Goal: Task Accomplishment & Management: Complete application form

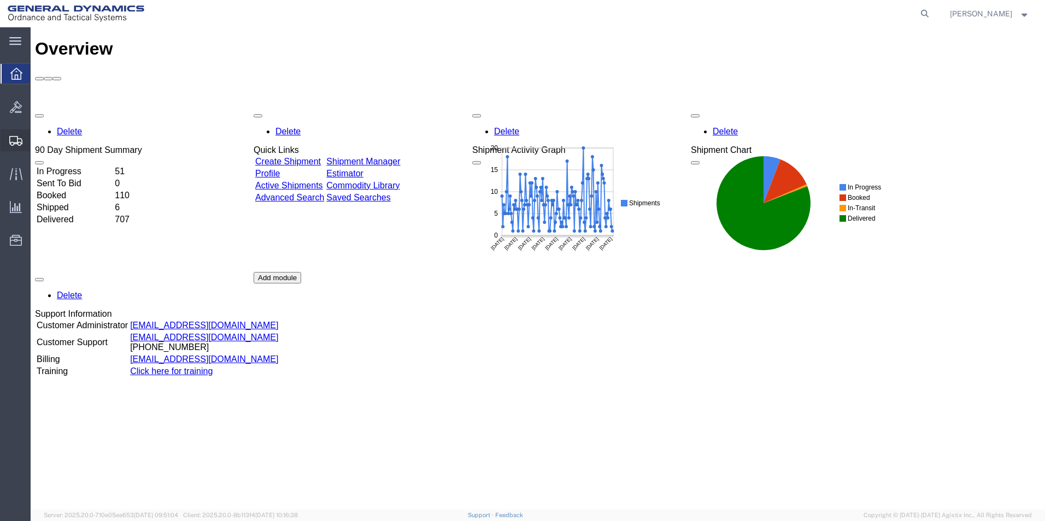
click at [0, 0] on span "Create Shipment" at bounding box center [0, 0] width 0 height 0
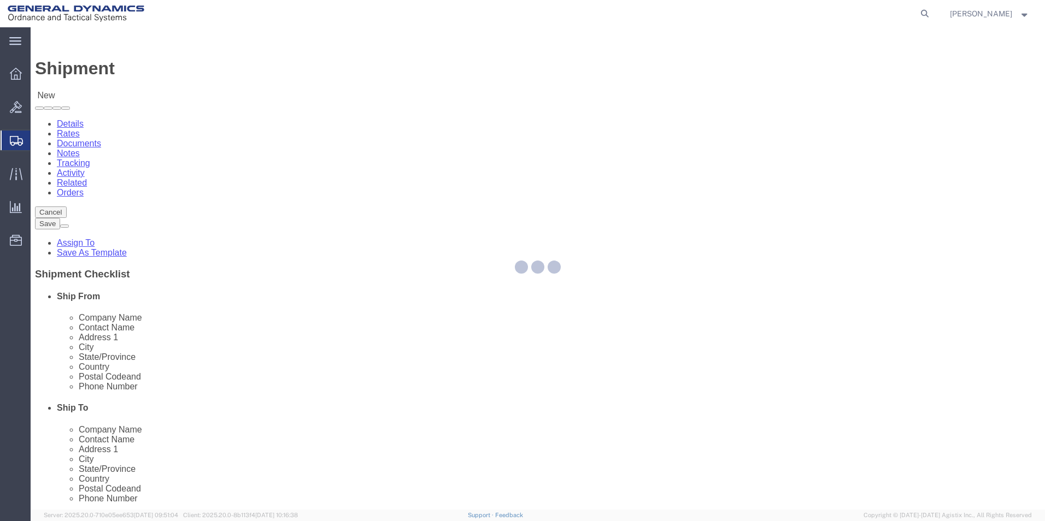
select select
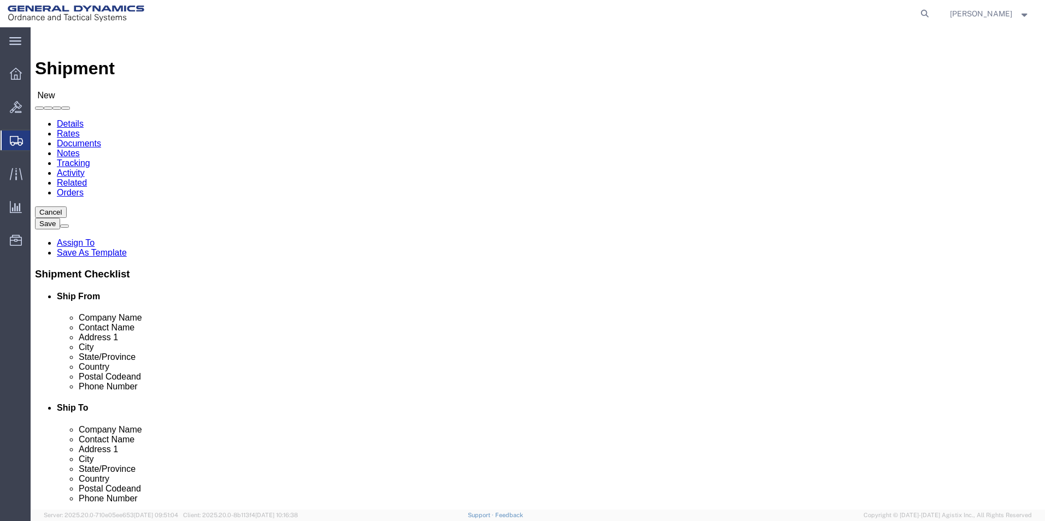
scroll to position [2, 0]
select select "310"
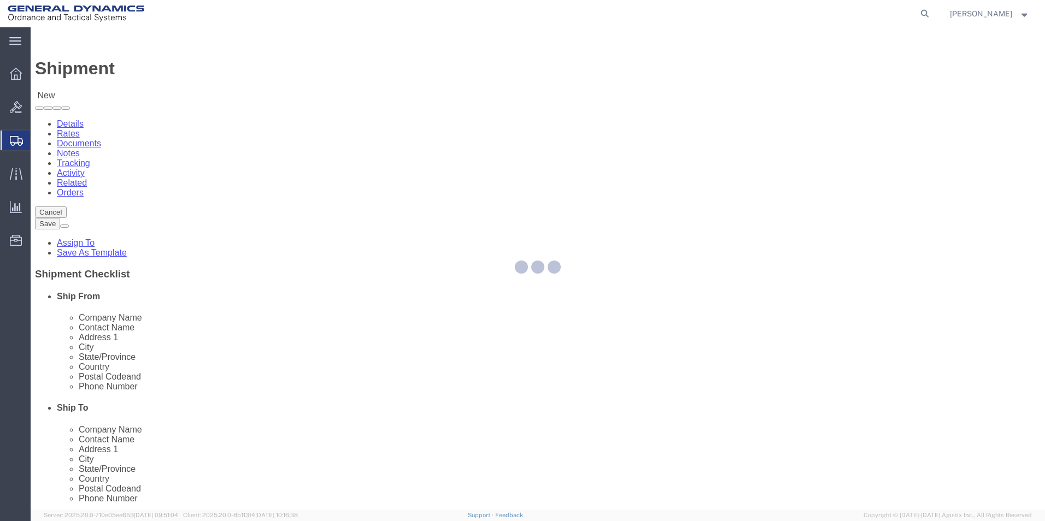
select select "PA"
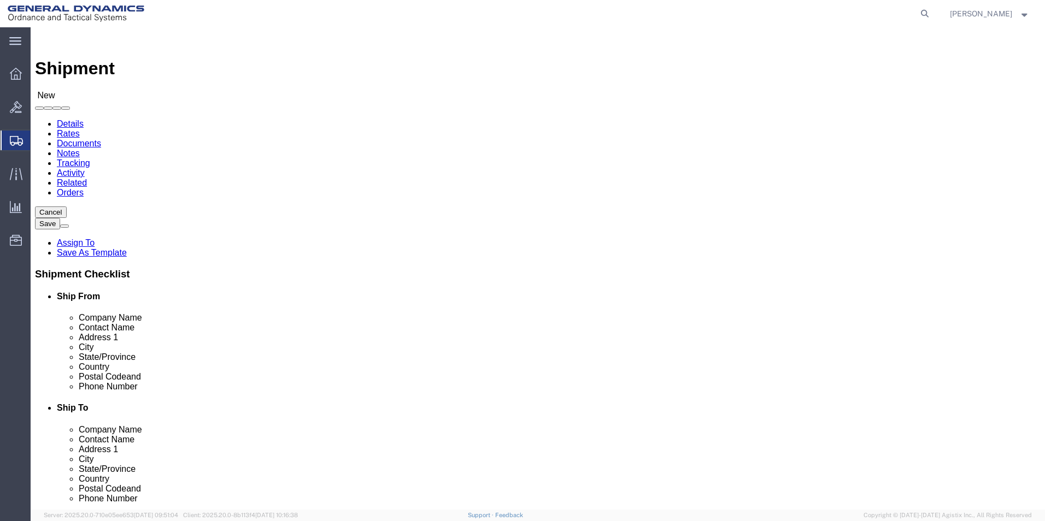
drag, startPoint x: 113, startPoint y: 170, endPoint x: 70, endPoint y: 156, distance: 45.1
click div "Location GD-OTS Red Lion My Profile Location GD-OTS Anniston (Commerce) GD-OTS …"
type input "REDLPAHIG0"
click div "Location GD-OTS Red Lion My Profile Location GD-OTS Anniston (Commerce) GD-OTS …"
click input "text"
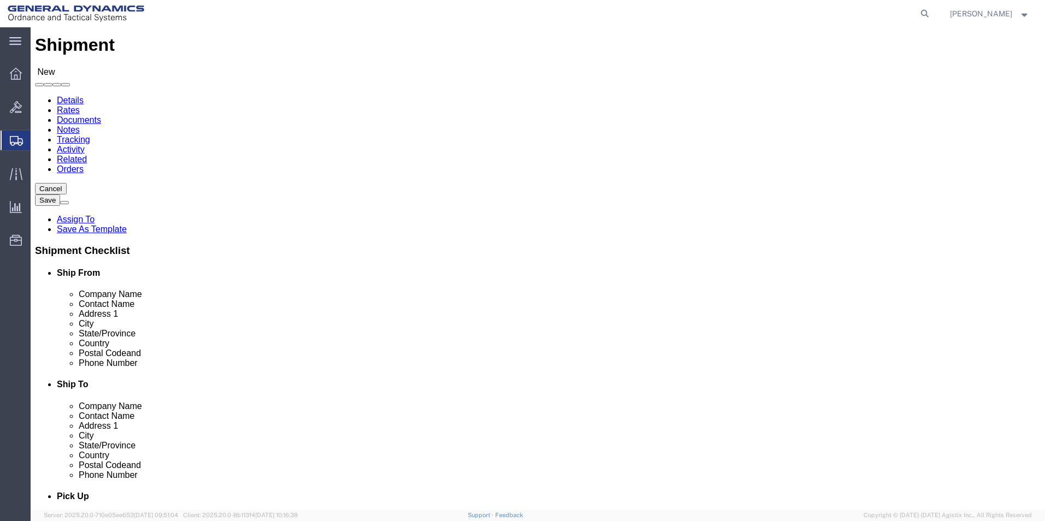
scroll to position [0, 0]
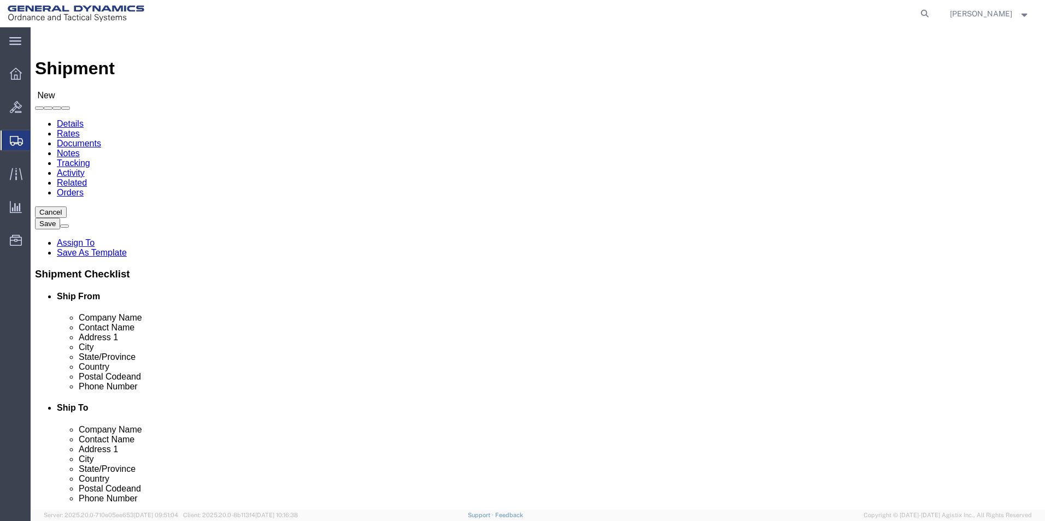
click input "text"
type input "BRENDA ROMERO"
click input "text"
type input "BUILDING 1"
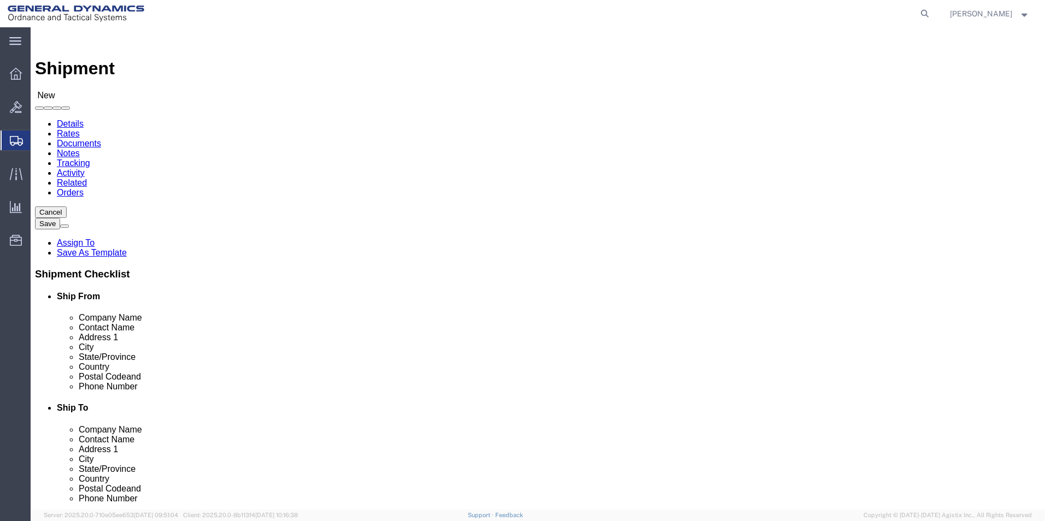
click input "text"
type input "RICSHIP@GD-OTS.COM"
click input "text"
type input "SUBCOM"
click p "- SUBCOM - (ABDELLAH LAFRIDI) 120 SHATTUCK WAY, NEWINGTON, NH, 03801, US"
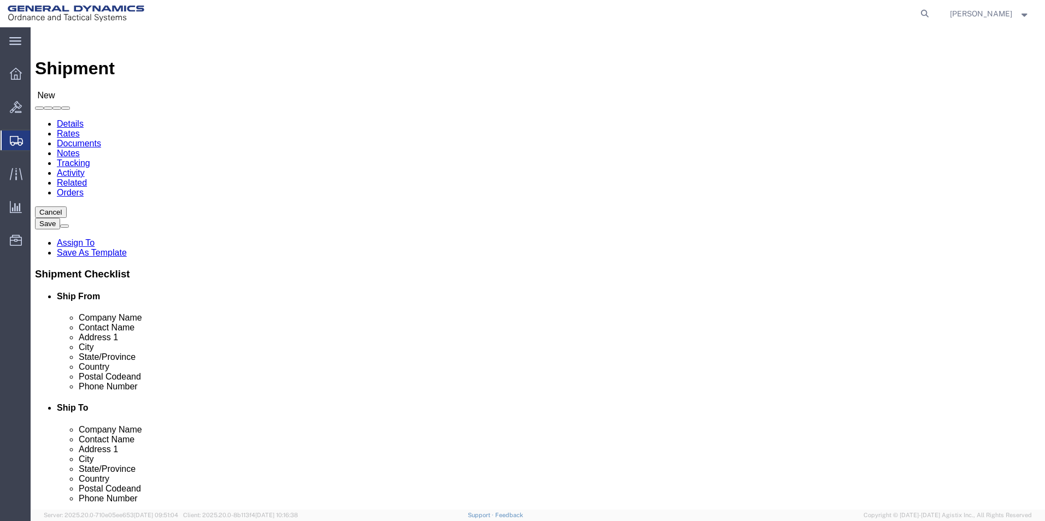
select select "NH"
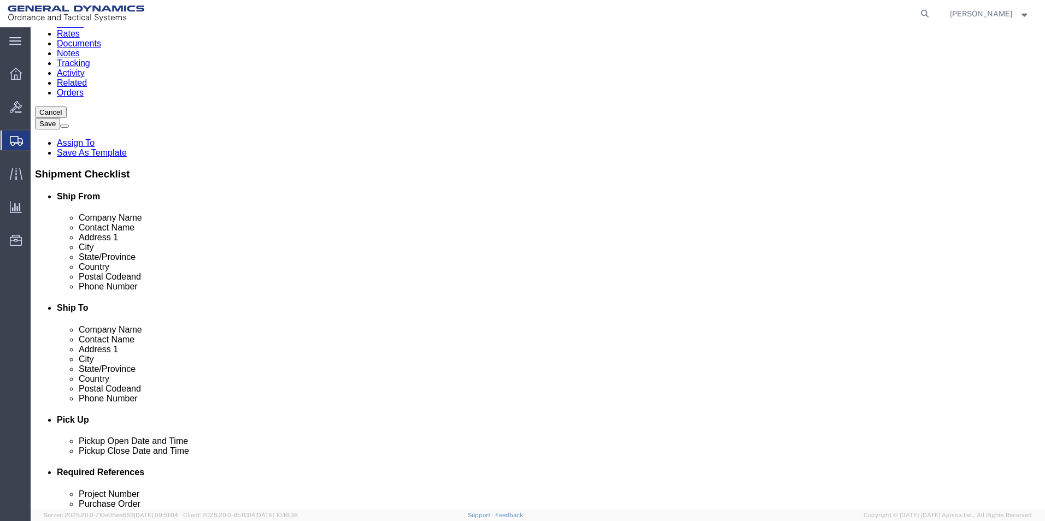
scroll to position [219, 0]
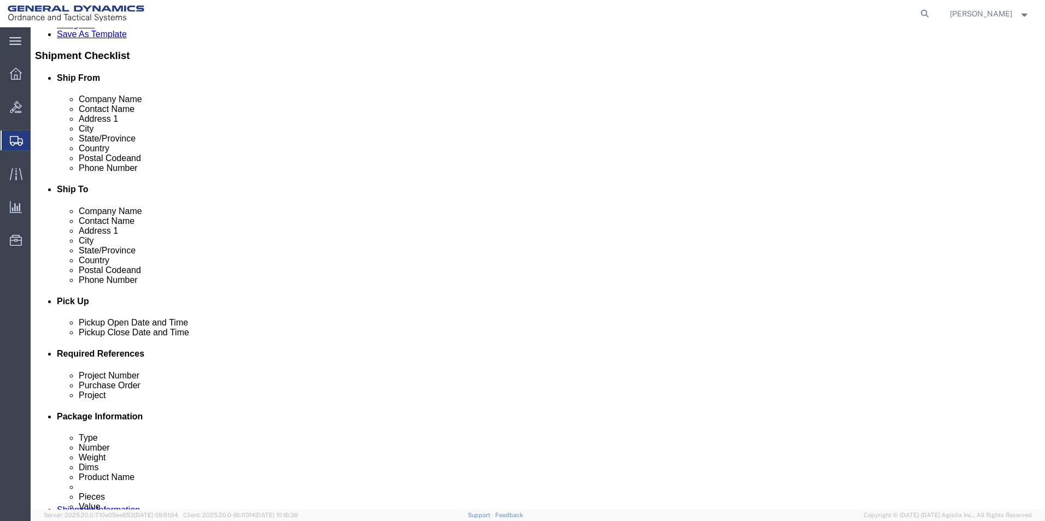
type input "SUBCOM"
click div "Oct 01 2025 4:00 PM"
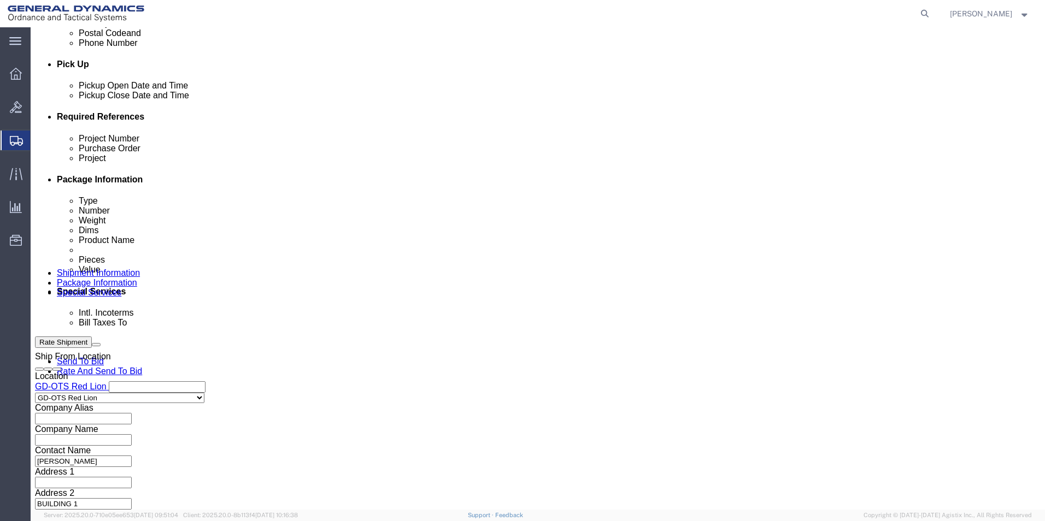
click input "4:00 PM"
type input "4:30 PM"
click div "Close Time 4:30 PM Oct 01 2025 4:00 PM - Oct 01 2025 4:00 PM Cancel Apply"
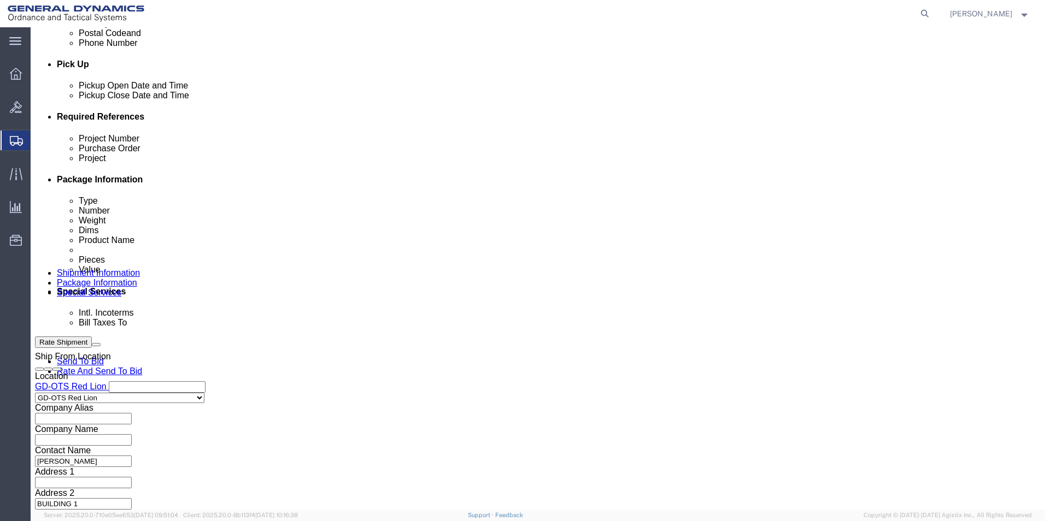
click button "Apply"
click input "text"
drag, startPoint x: 89, startPoint y: 204, endPoint x: 71, endPoint y: 218, distance: 22.6
click div "Project Number 64490-902 Purchase Order Project Select Account Type Activity ID…"
type input "64490-902"
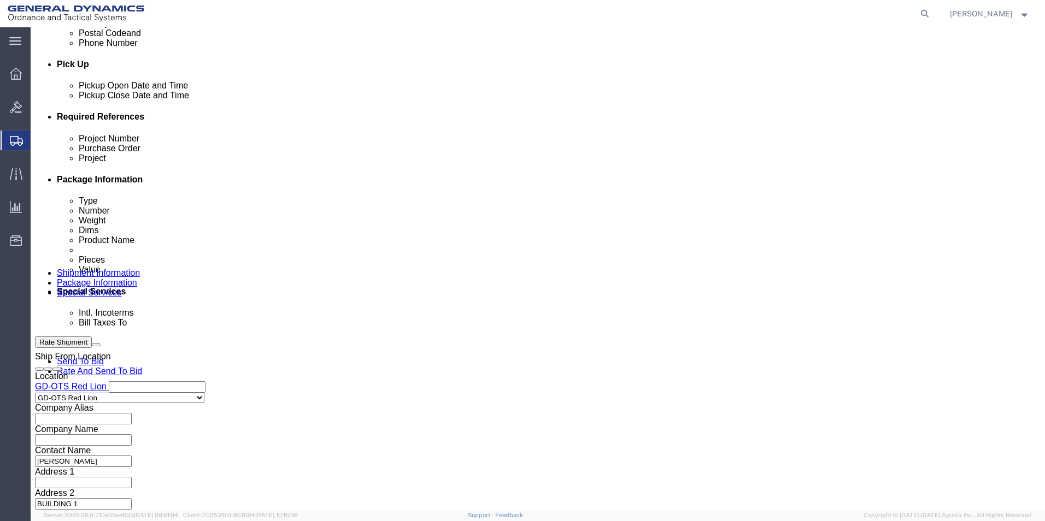
click input "text"
paste input "64490-902"
type input "64490-902"
click input "text"
type input "109612"
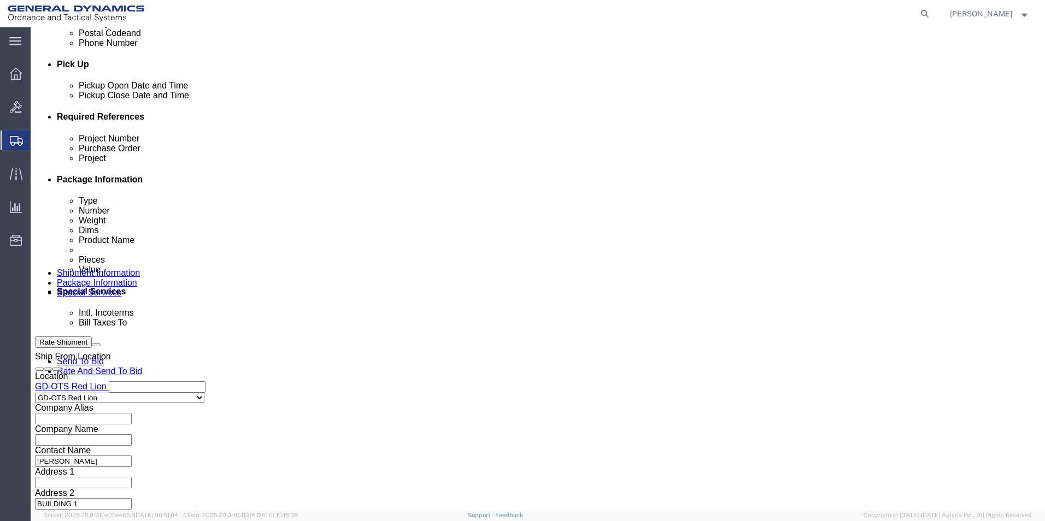
click button "Continue"
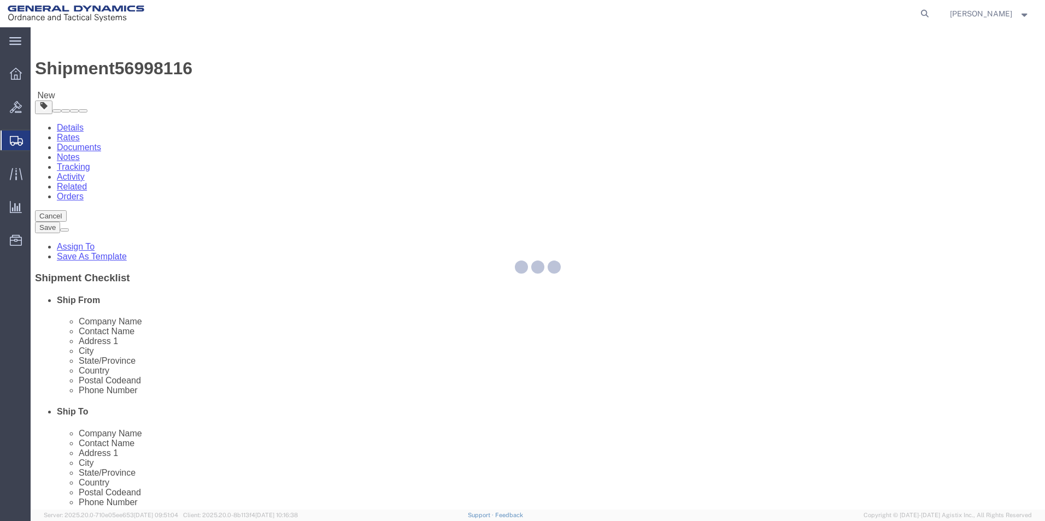
select select "CBOX"
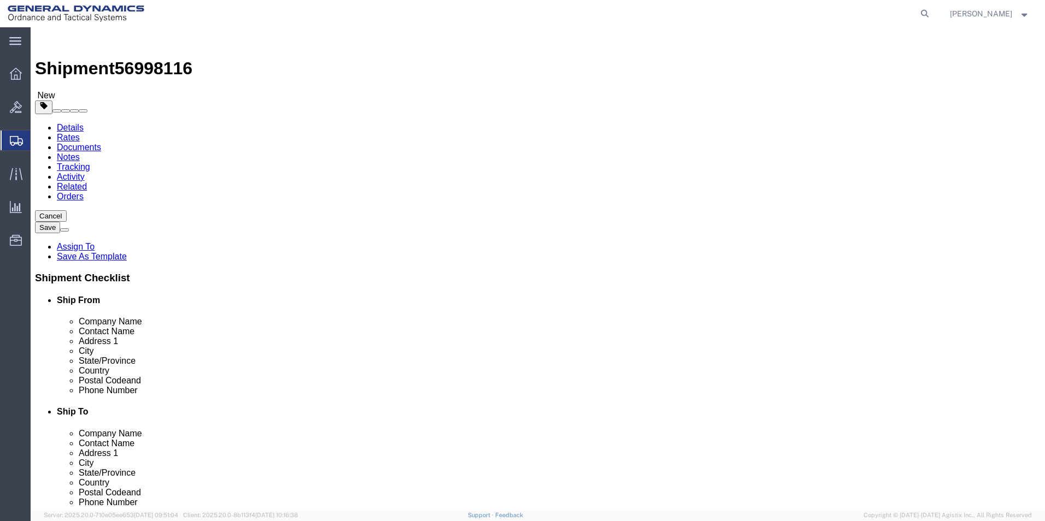
click input "text"
type input "12"
click input "text"
type input "12"
drag, startPoint x: 267, startPoint y: 232, endPoint x: 261, endPoint y: 208, distance: 24.1
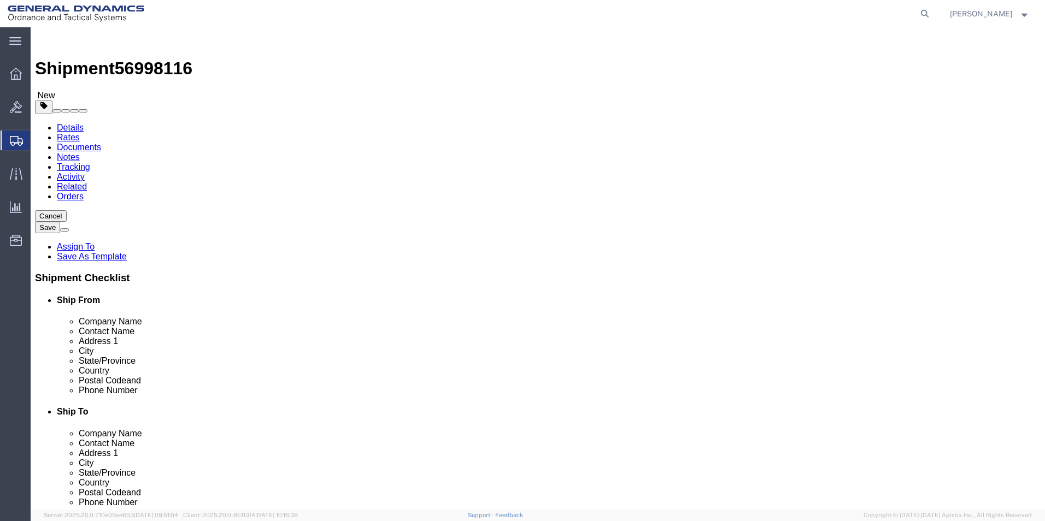
click input "text"
type input "12"
click input "0.00"
type input "8.00"
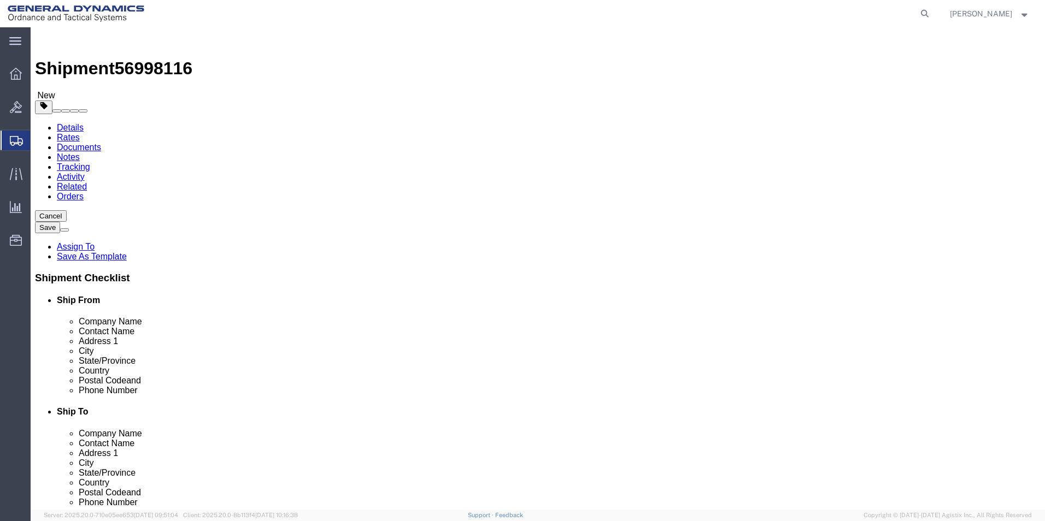
click link "Add Content"
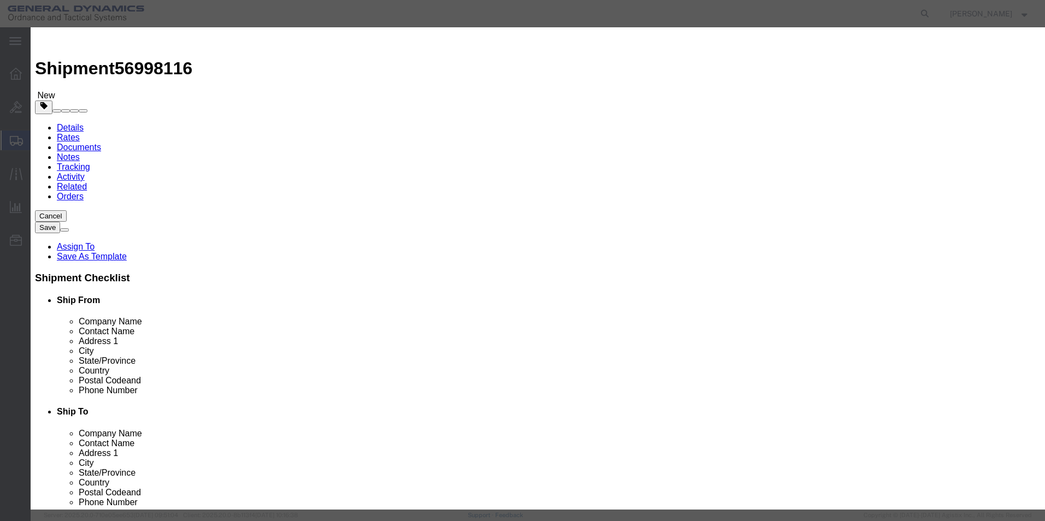
click input "text"
type input "PIGTAIL FITTING"
drag, startPoint x: 350, startPoint y: 102, endPoint x: 353, endPoint y: 115, distance: 13.5
click div "Pieces Number of pieces inside all the packages 0 Select Bag Barrels 100Board F…"
type input "102"
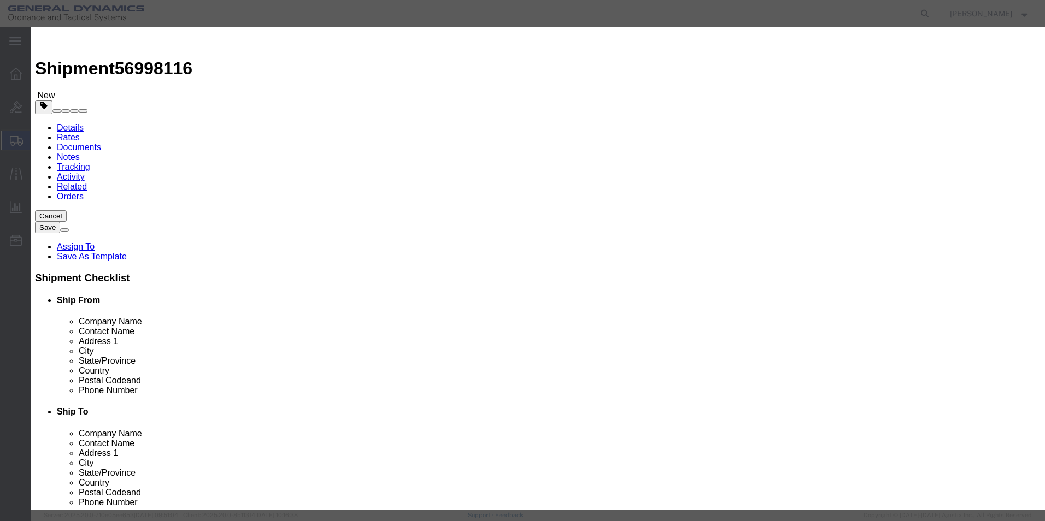
click input "text"
type input "100"
click div "Commodity library"
click button "Save & Close"
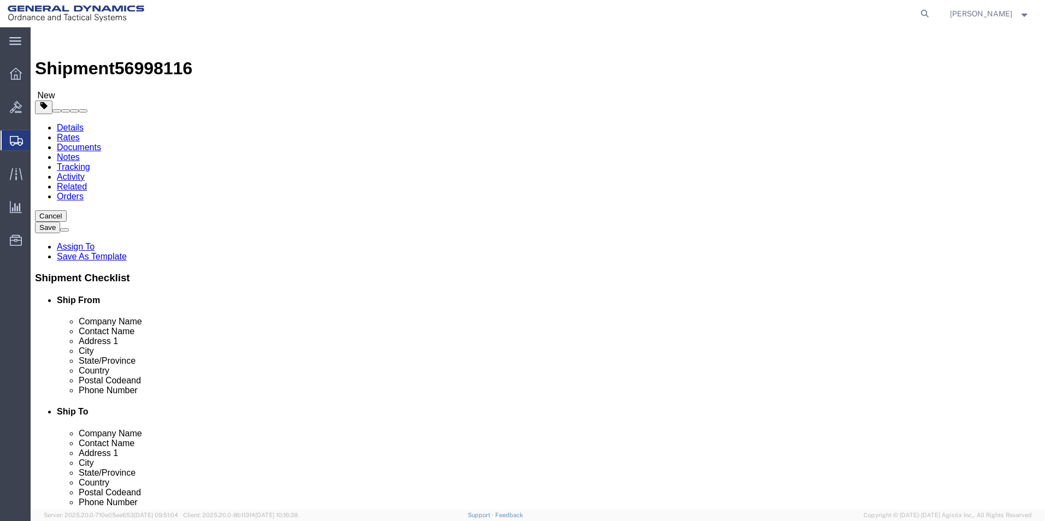
click span "button"
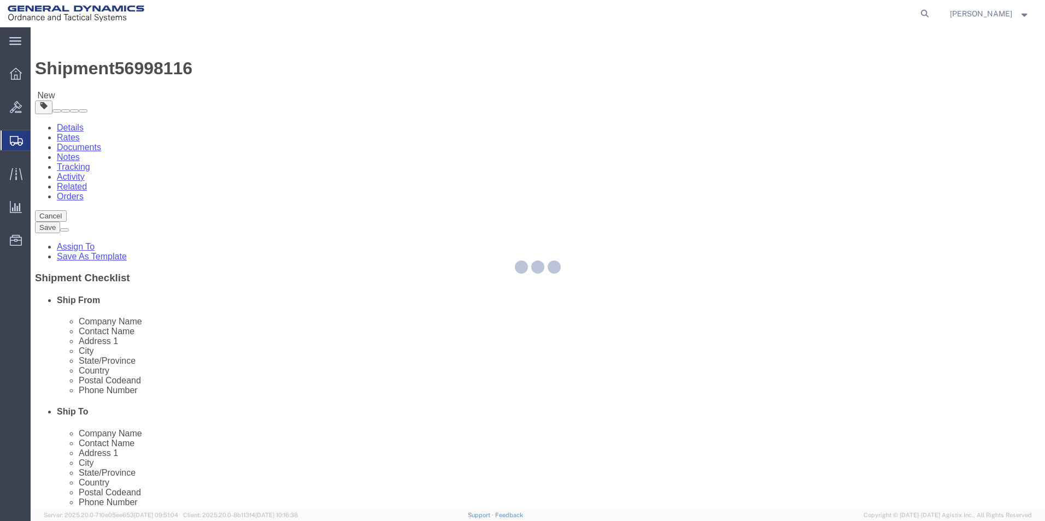
select select "CBOX"
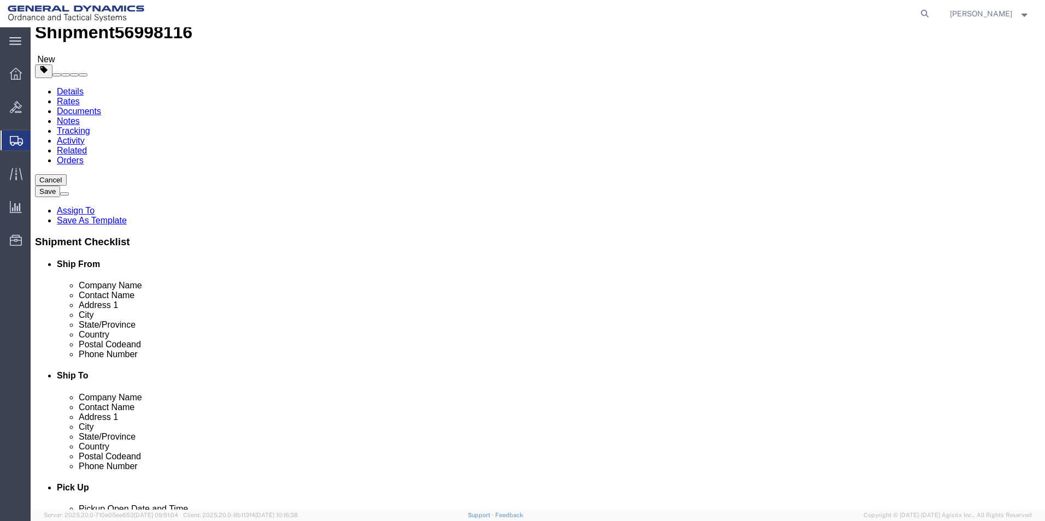
scroll to position [73, 0]
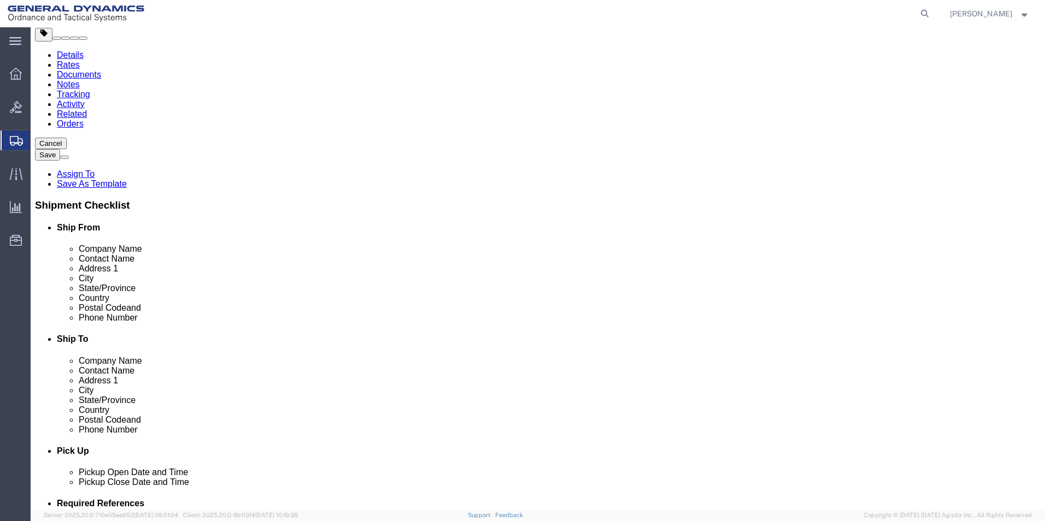
click button "Continue"
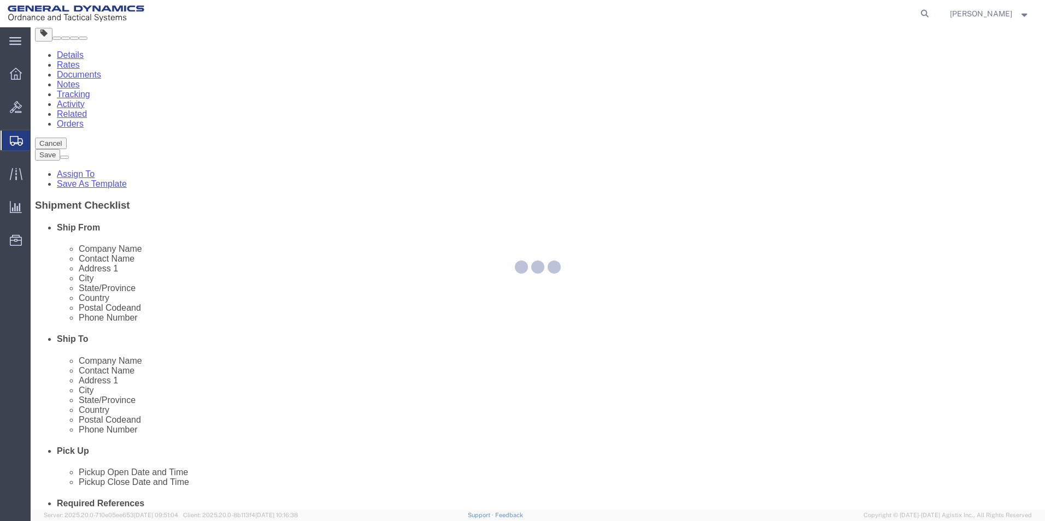
select select
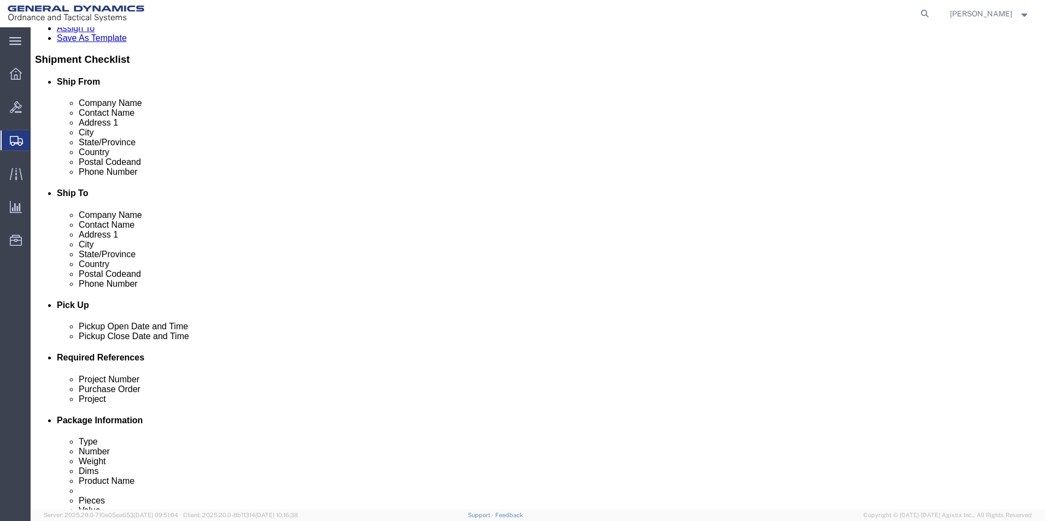
scroll to position [437, 0]
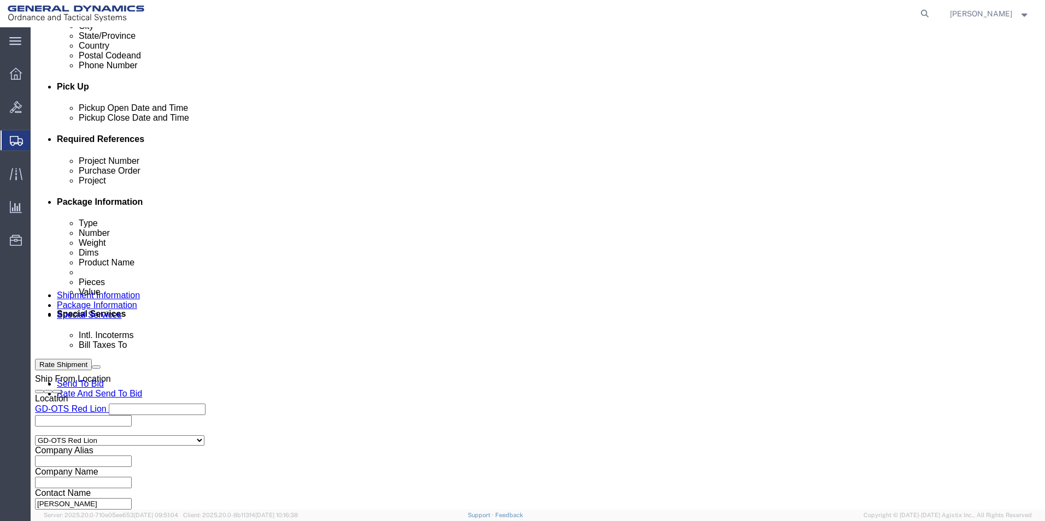
click select "Select Recipient Account Sender/Shipper Third Party Account"
select select "RCPN"
click select "Select Recipient Account Sender/Shipper Third Party Account"
type input "SUBCOM"
type input "120 SHATTUCK WAY"
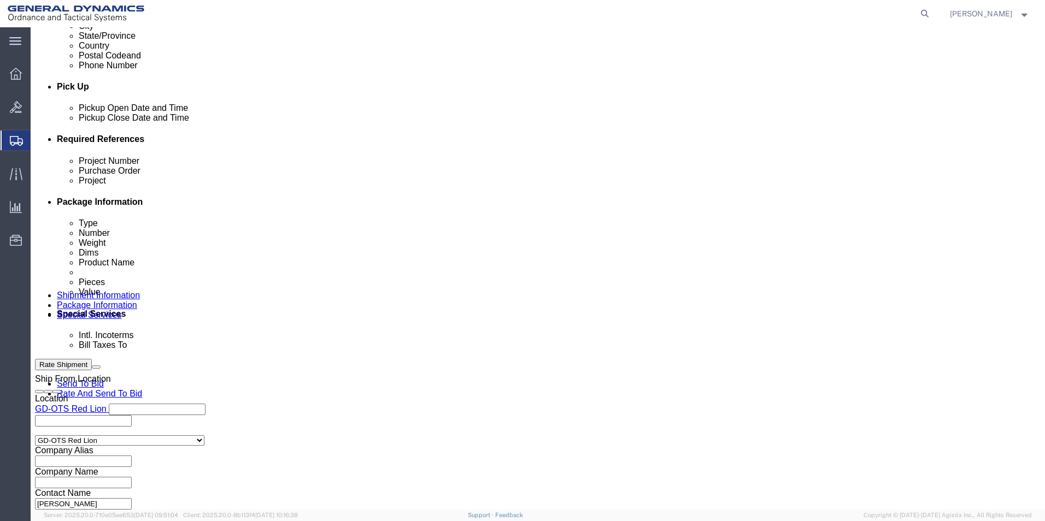
select select "US"
select select "NH"
type input "603-436-6100"
type input "ABDELLAH LAFRIDI"
type input "NEWINGTON"
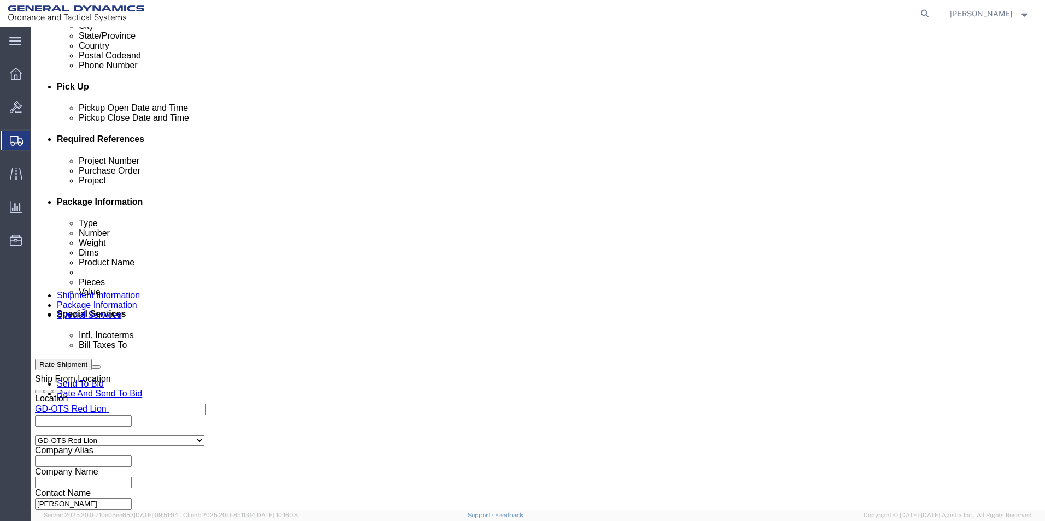
type input "03801"
click select "Select DHL FedEx Express UPS"
select select "FedEx Express"
click select "Select DHL FedEx Express UPS"
click input "text"
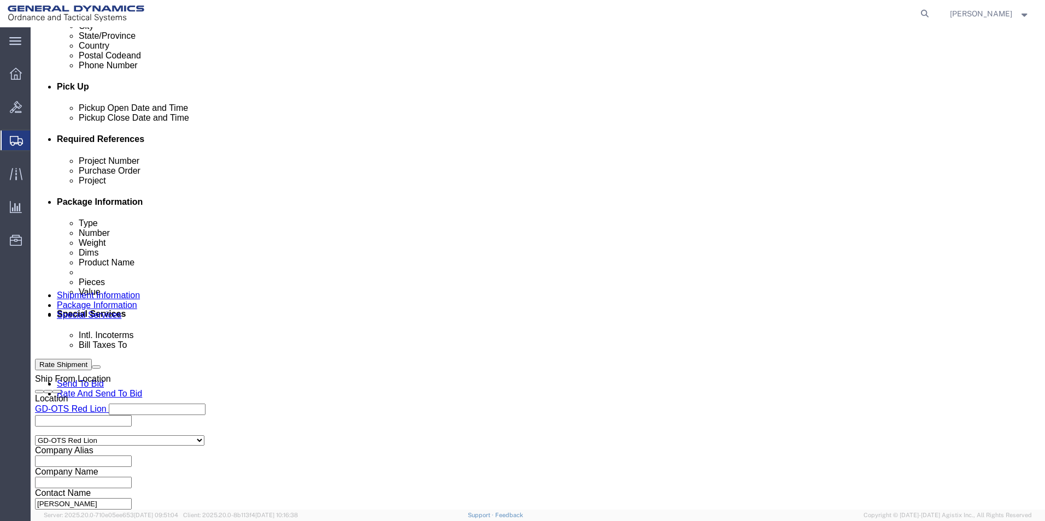
type input "003105903"
click button "Rate Shipment"
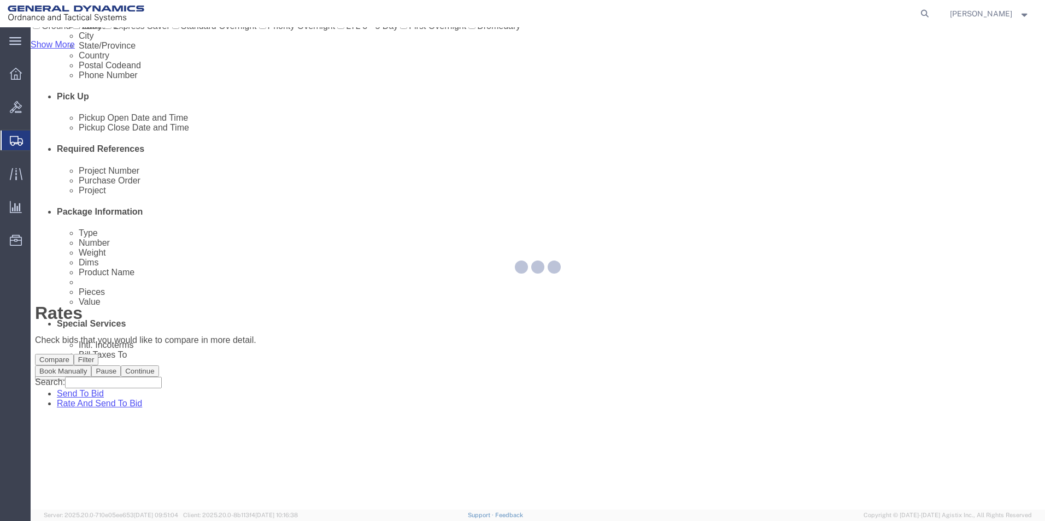
scroll to position [0, 0]
